Goal: Find specific page/section: Find specific page/section

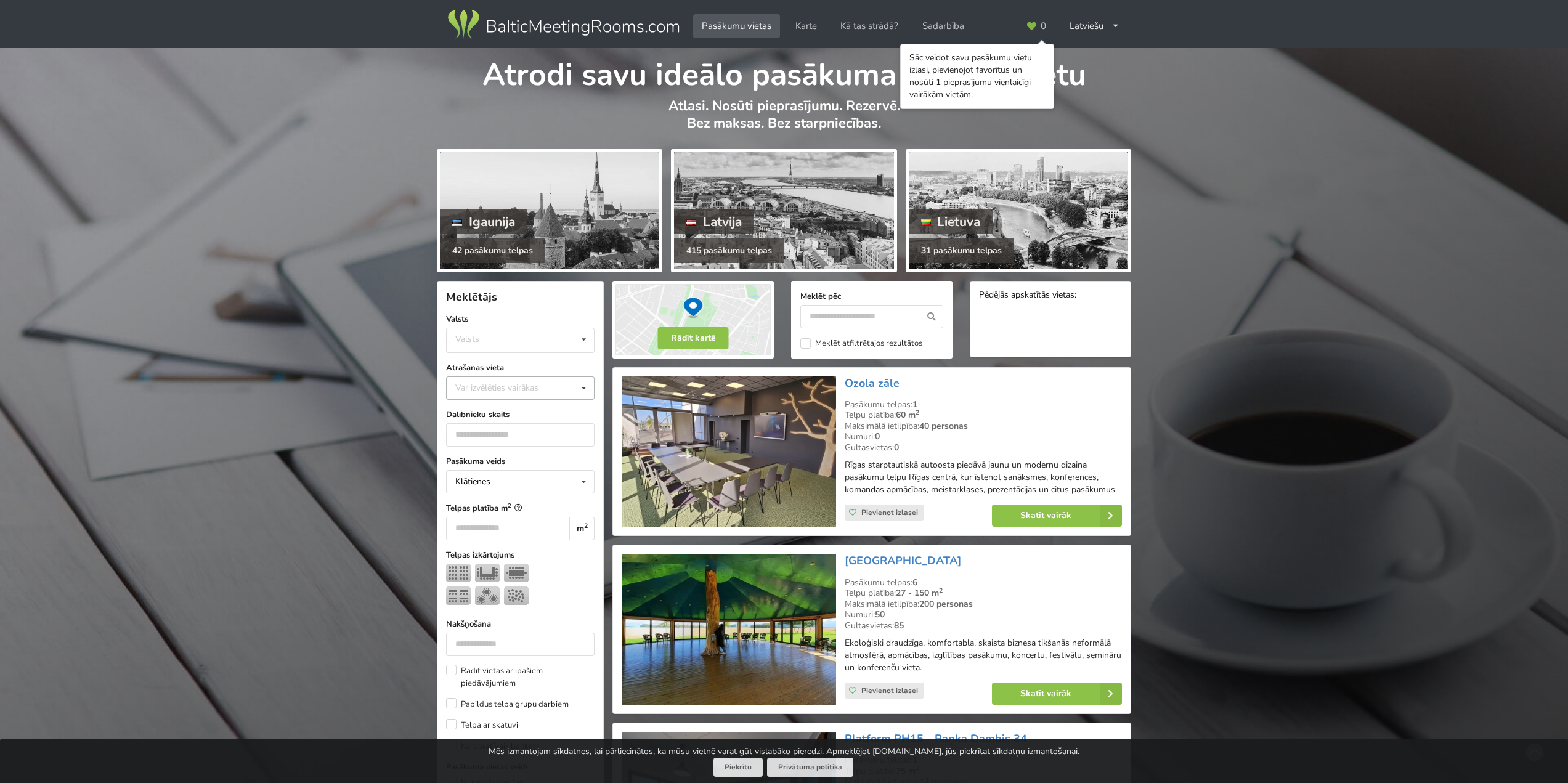
click at [498, 390] on div "Var izvēlēties vairākas" at bounding box center [509, 388] width 114 height 14
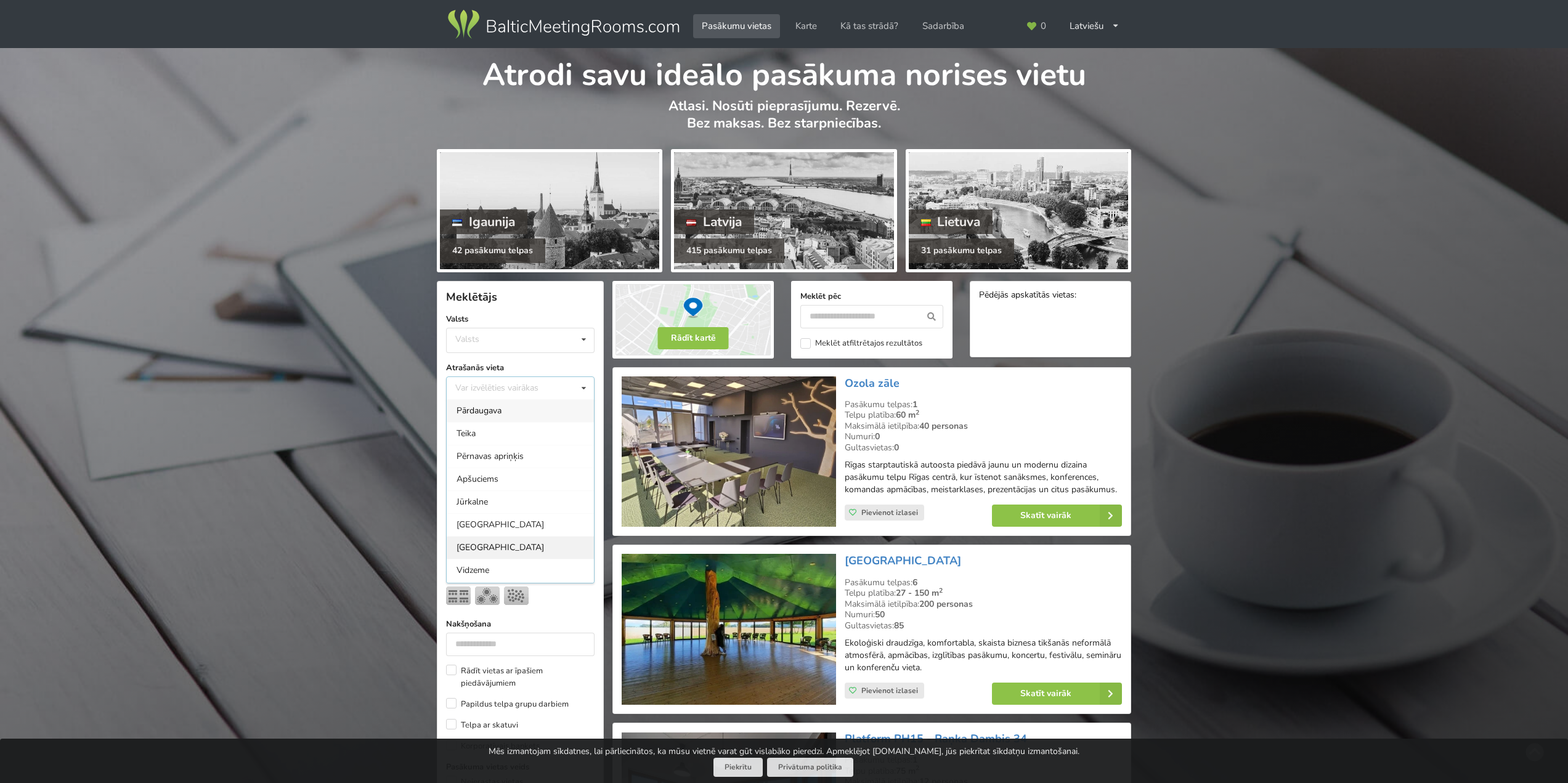
click at [480, 541] on div "[GEOGRAPHIC_DATA]" at bounding box center [520, 547] width 147 height 23
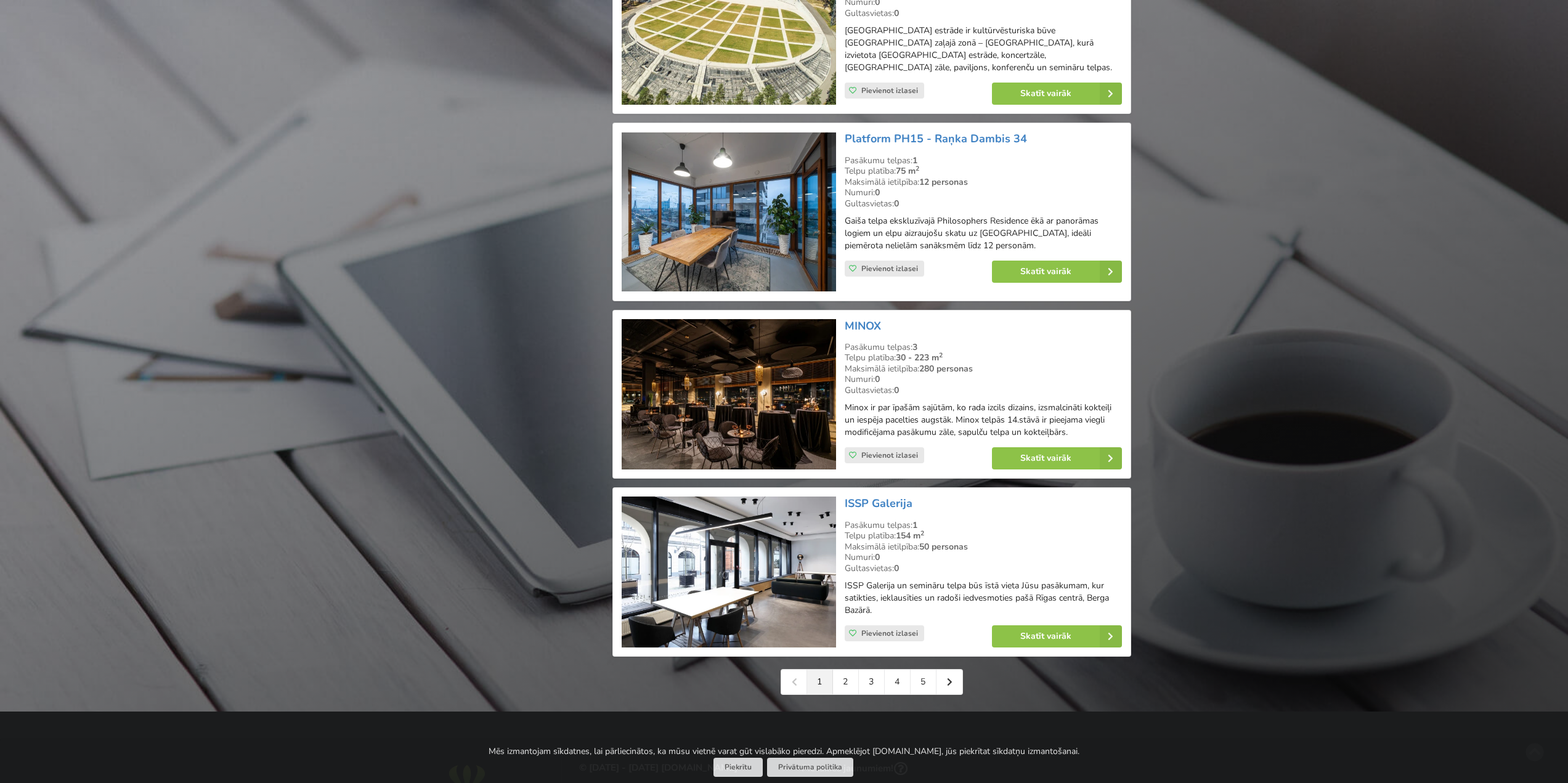
scroll to position [2495, 0]
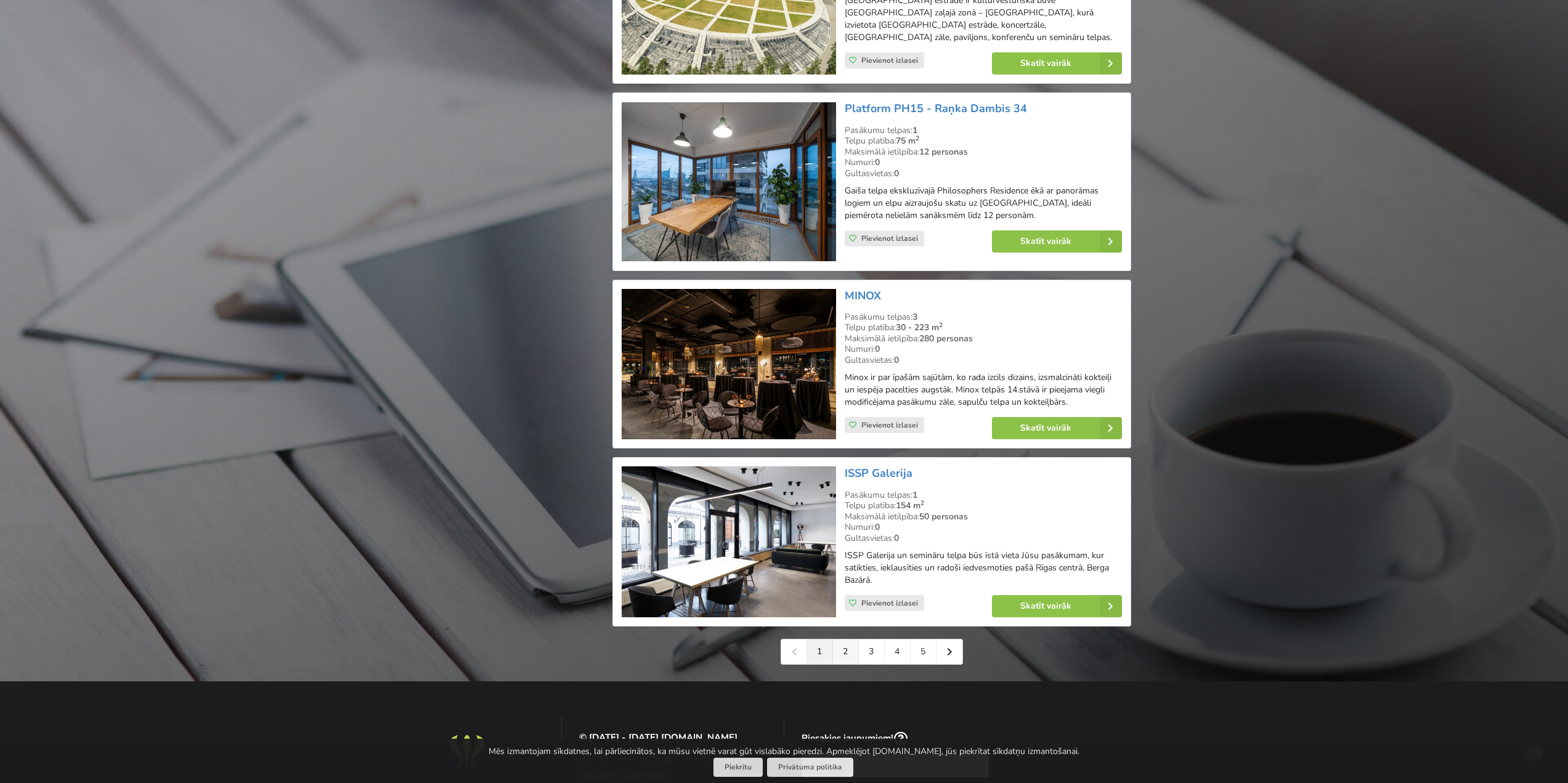
click at [843, 640] on link "2" at bounding box center [845, 652] width 26 height 24
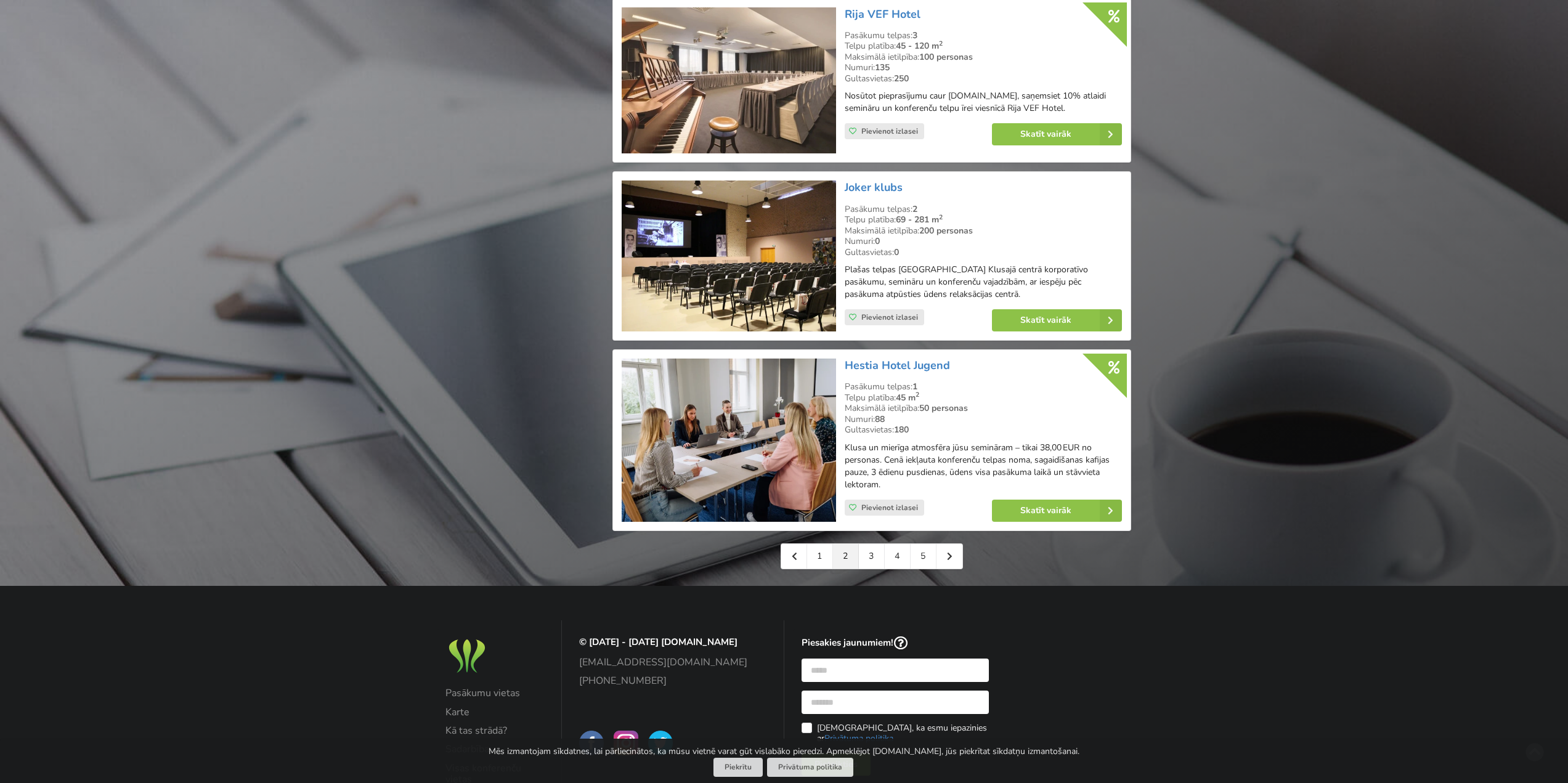
scroll to position [2588, 0]
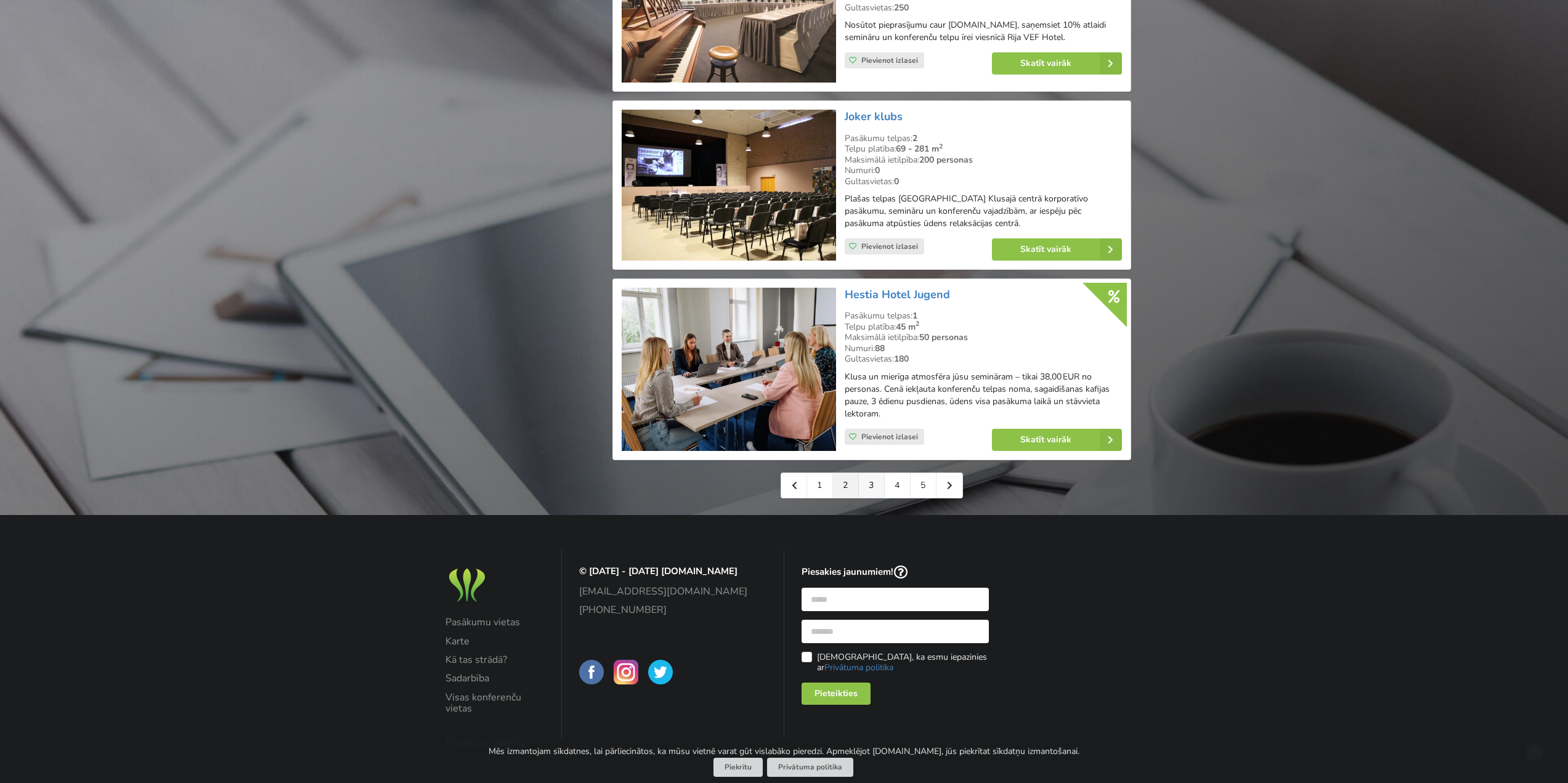
click at [866, 498] on link "3" at bounding box center [871, 485] width 26 height 24
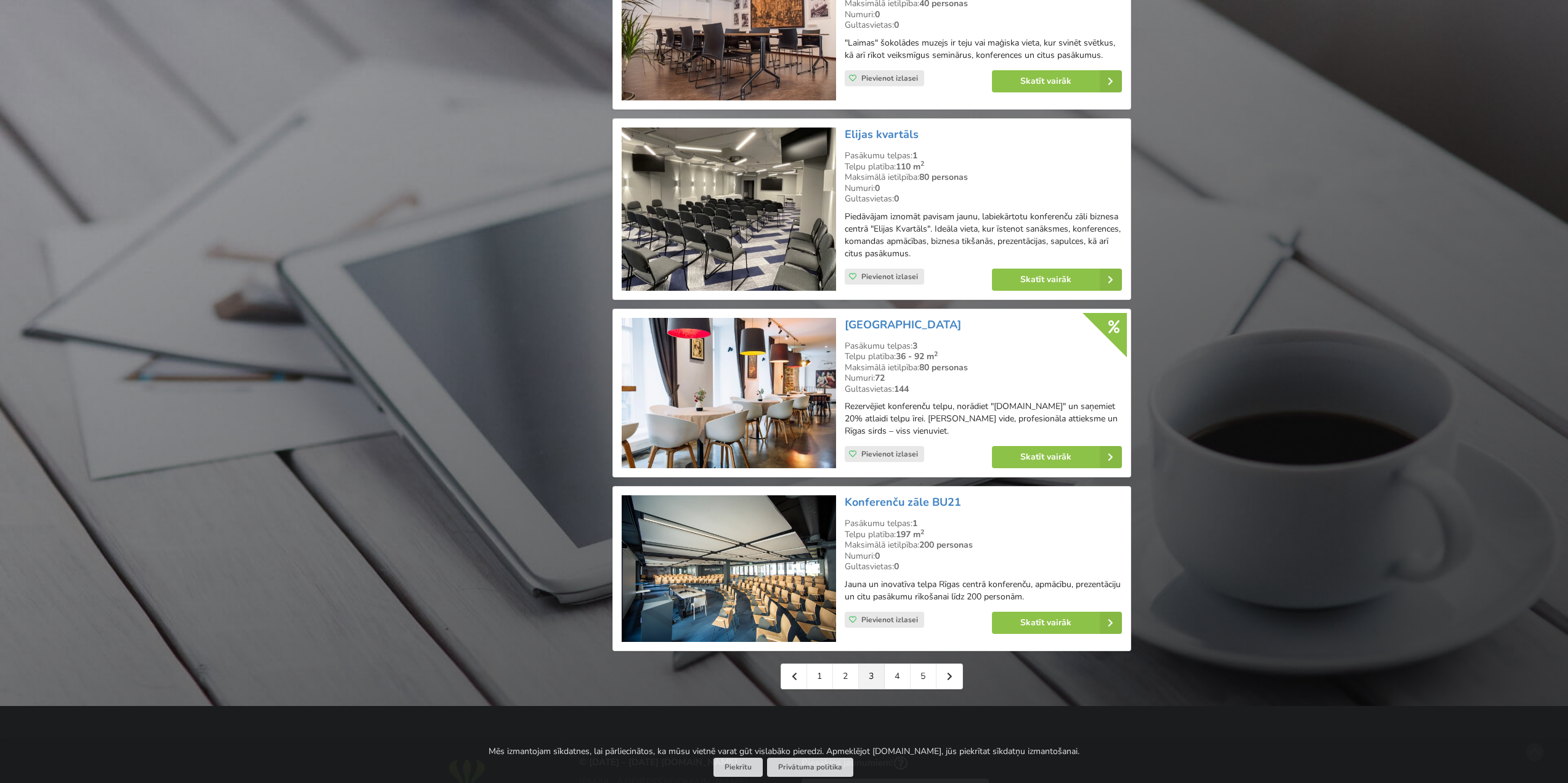
scroll to position [2465, 0]
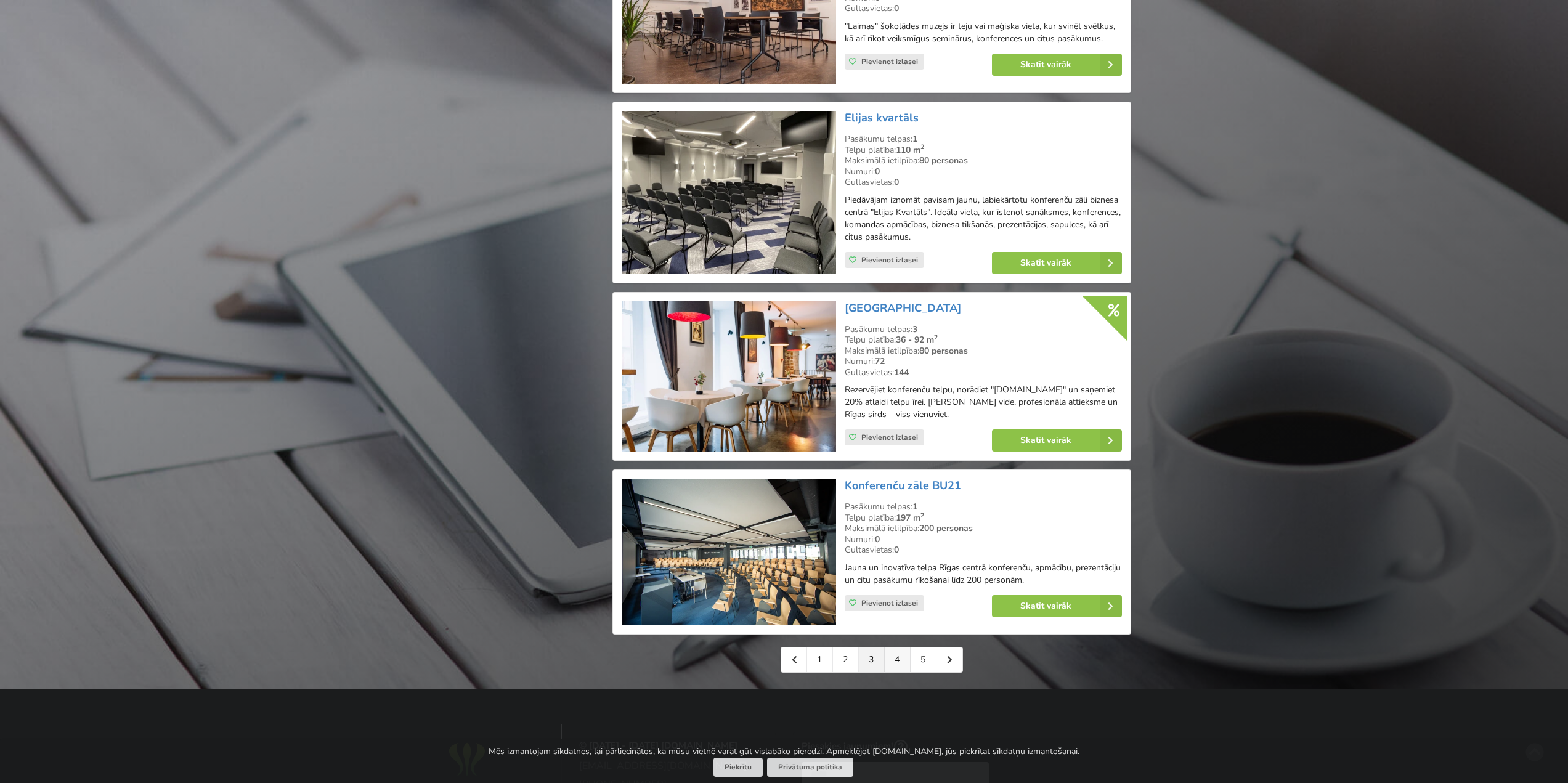
click at [892, 661] on link "4" at bounding box center [897, 660] width 26 height 24
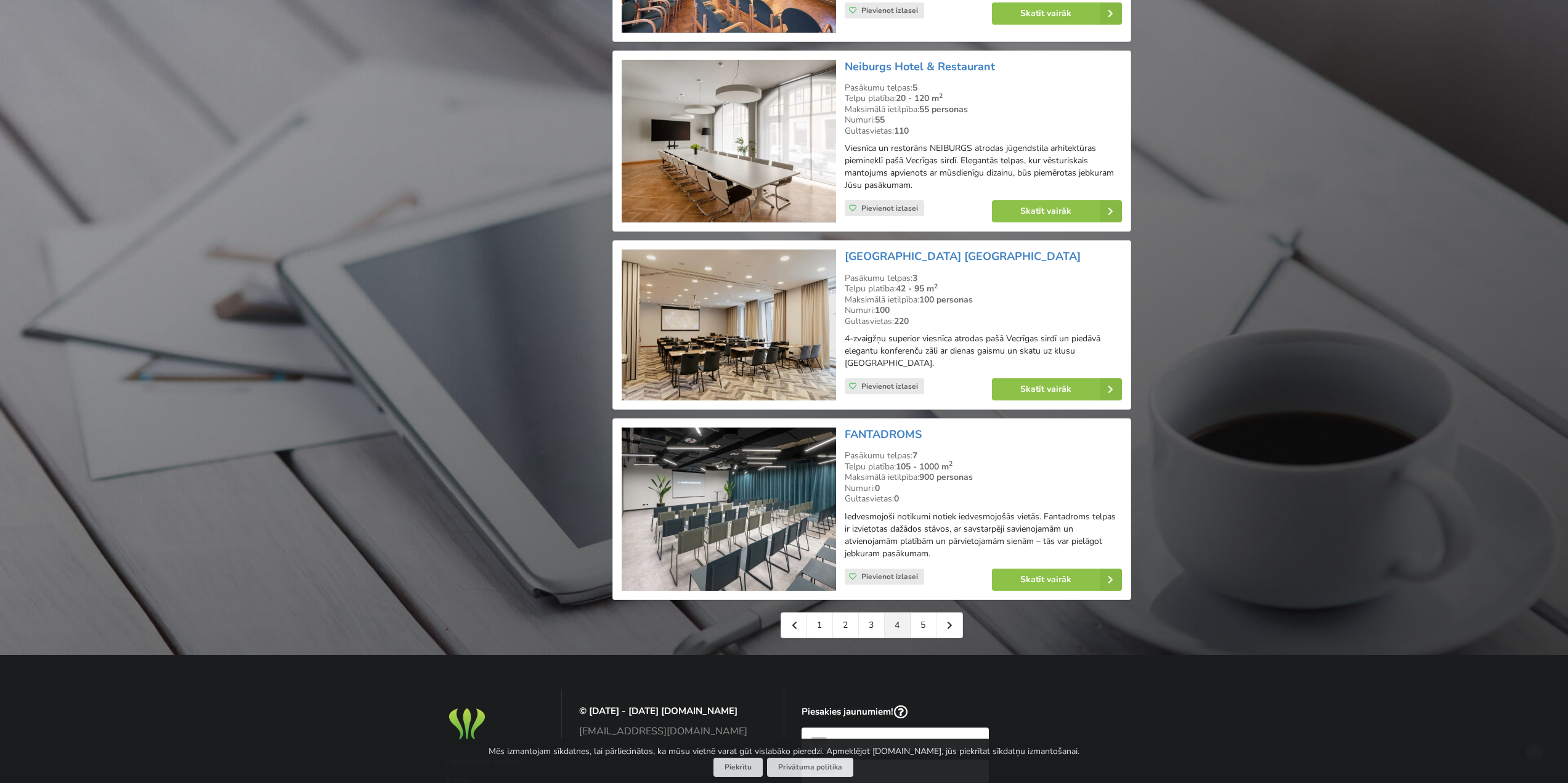
scroll to position [2527, 0]
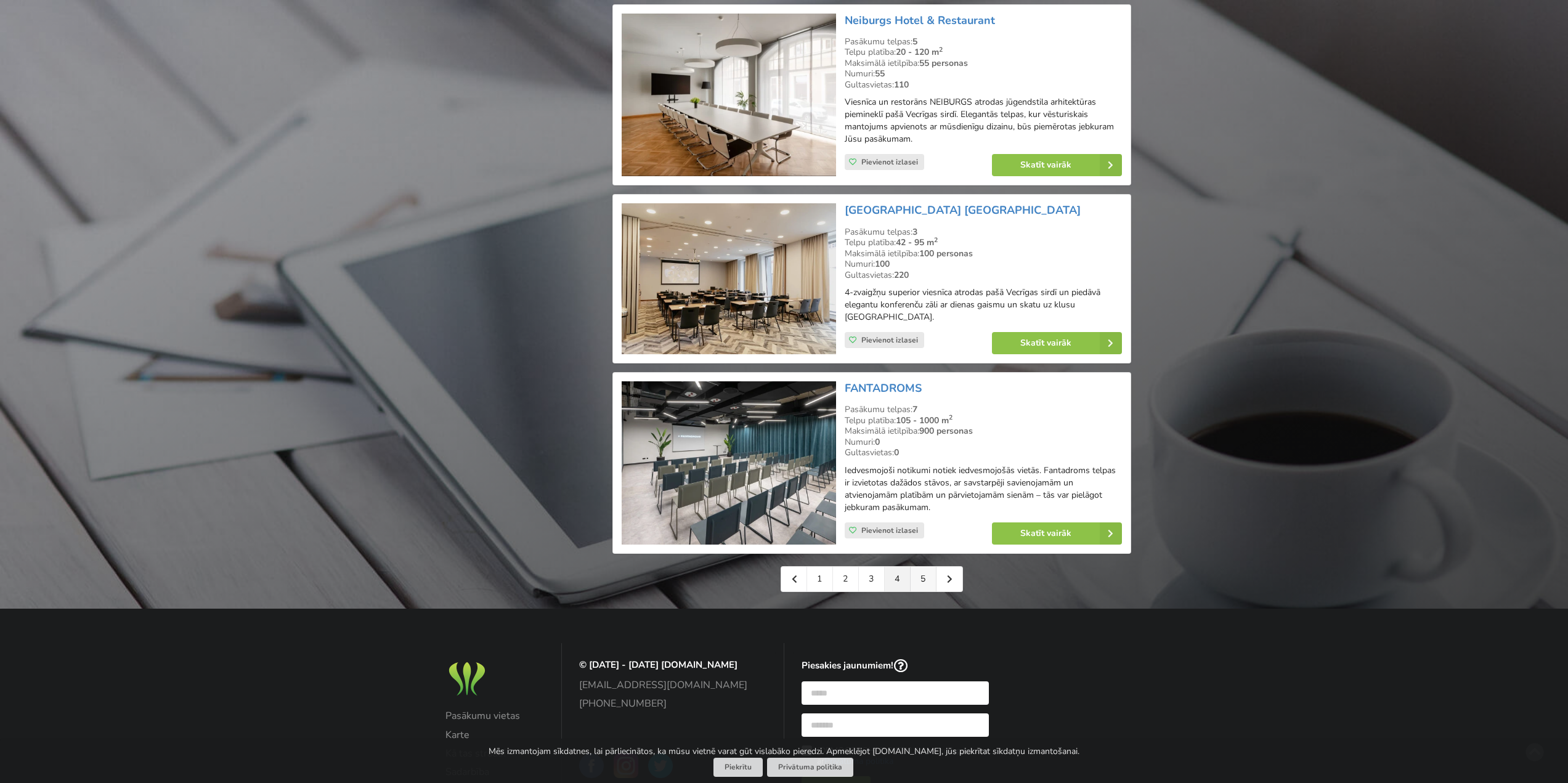
click at [924, 571] on link "5" at bounding box center [923, 579] width 26 height 24
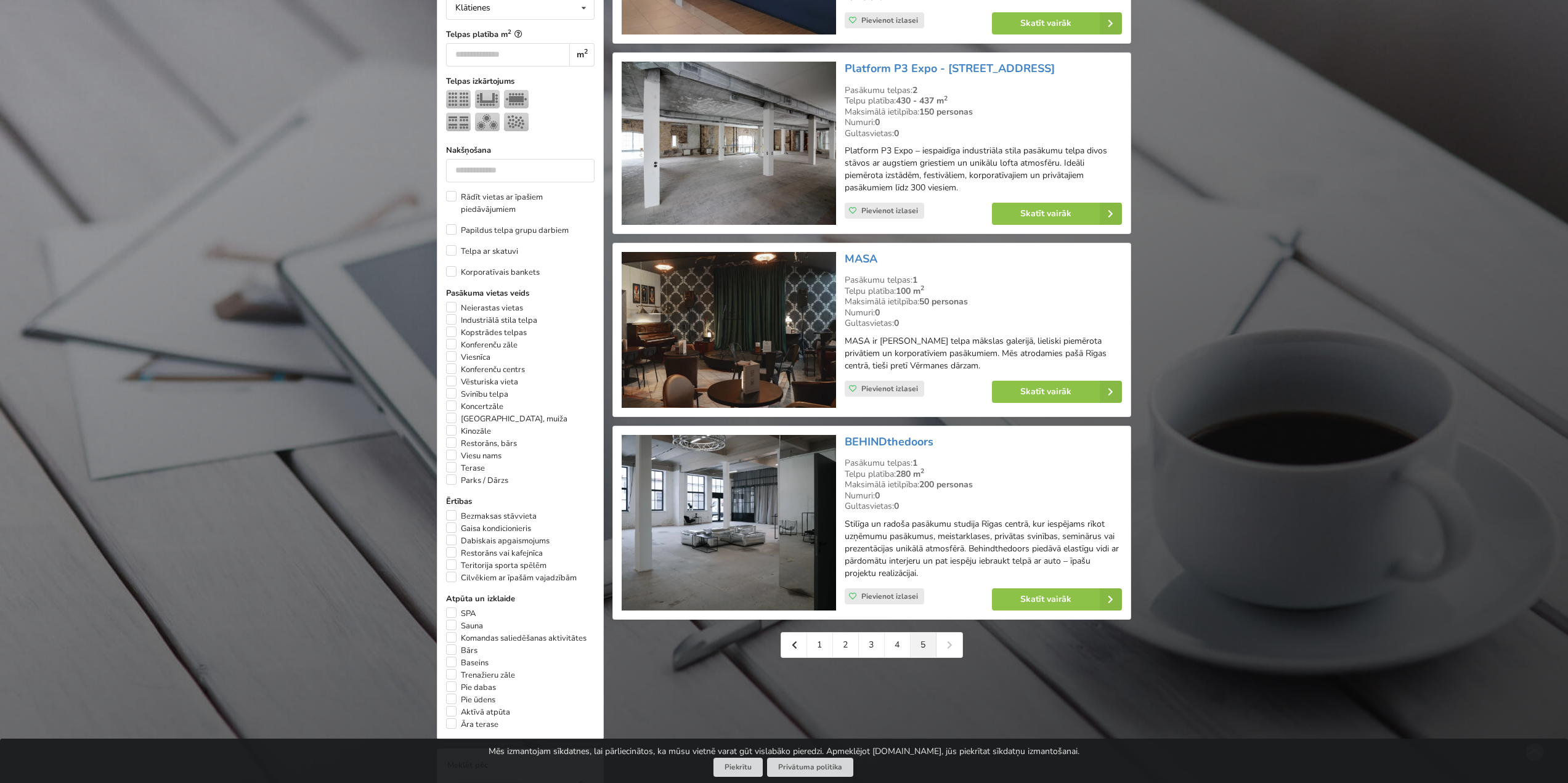
scroll to position [555, 0]
